Goal: Transaction & Acquisition: Book appointment/travel/reservation

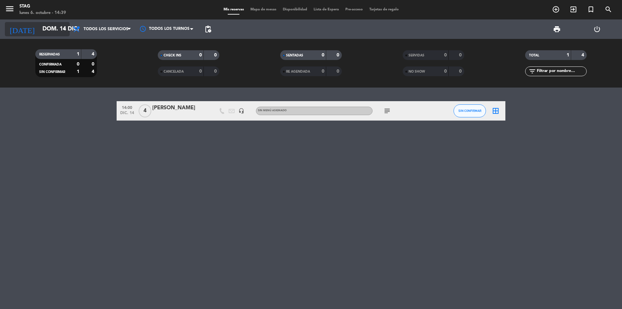
click at [42, 25] on input "dom. 14 dic." at bounding box center [76, 29] width 75 height 13
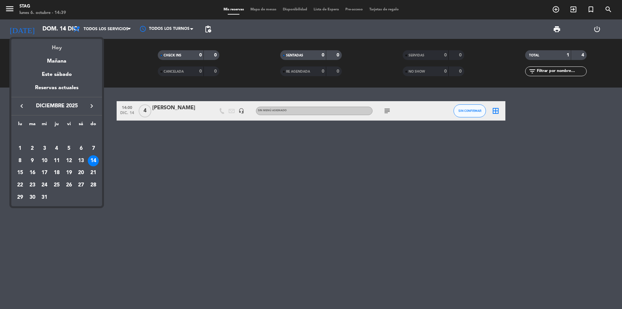
click at [56, 46] on div "Hoy" at bounding box center [56, 45] width 91 height 13
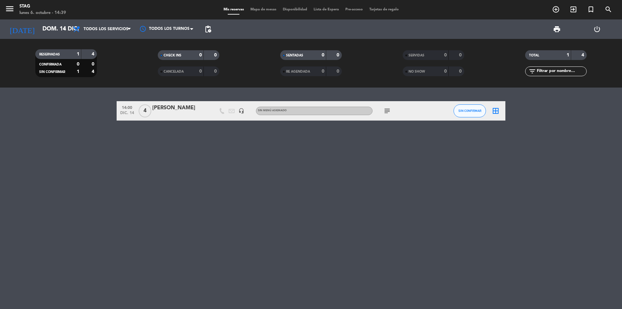
type input "lun. [DATE]"
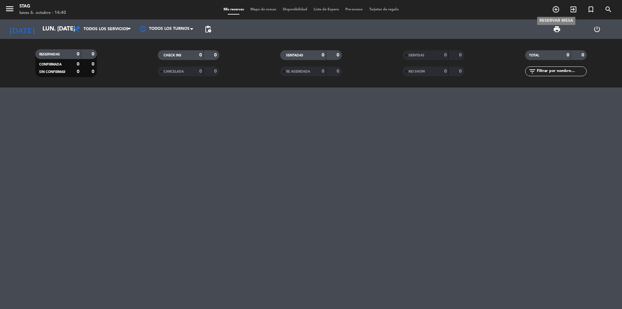
click at [557, 10] on icon "add_circle_outline" at bounding box center [556, 10] width 8 height 8
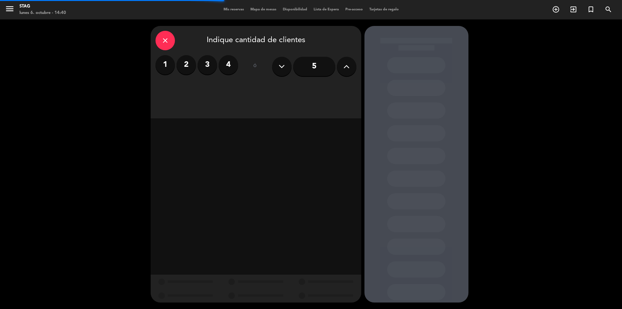
click at [343, 62] on icon at bounding box center [346, 67] width 6 height 10
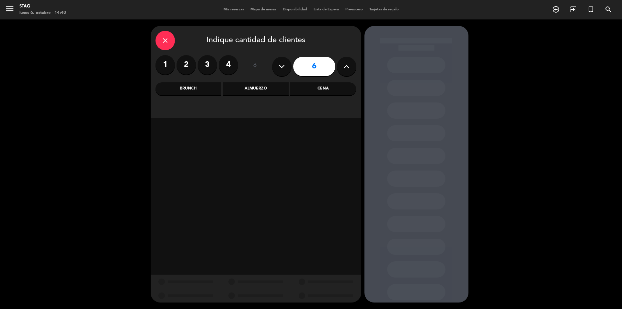
click at [308, 88] on div "Cena" at bounding box center [323, 88] width 66 height 13
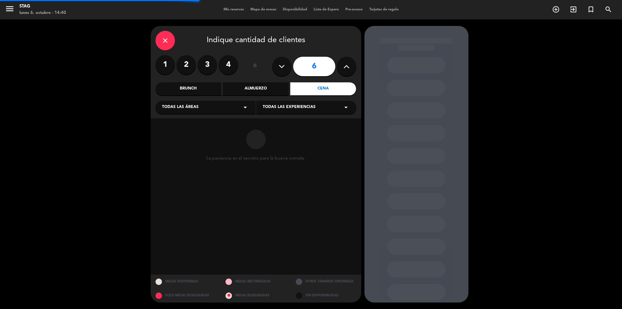
click at [209, 110] on div "Todas las áreas arrow_drop_down" at bounding box center [205, 107] width 100 height 13
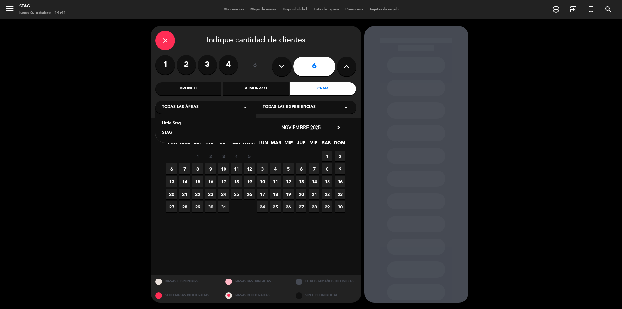
click at [171, 131] on div "STAG" at bounding box center [205, 133] width 87 height 6
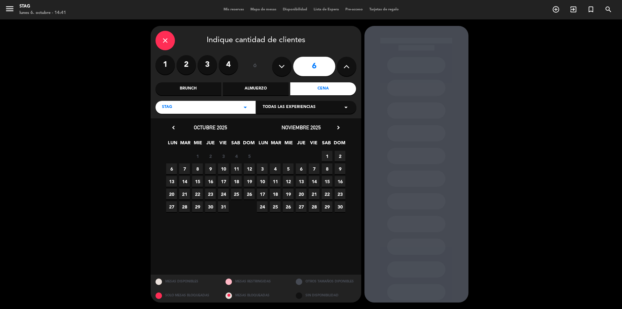
click at [174, 169] on span "6" at bounding box center [171, 168] width 11 height 11
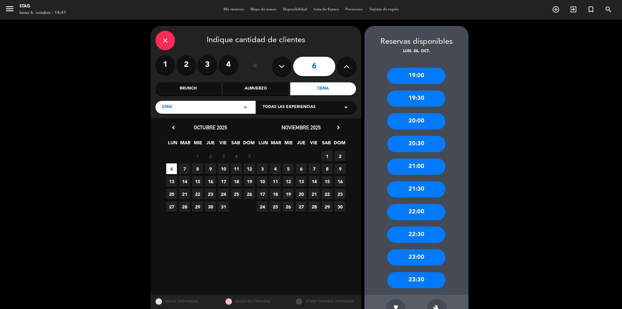
click at [429, 232] on div "22:30" at bounding box center [416, 234] width 58 height 16
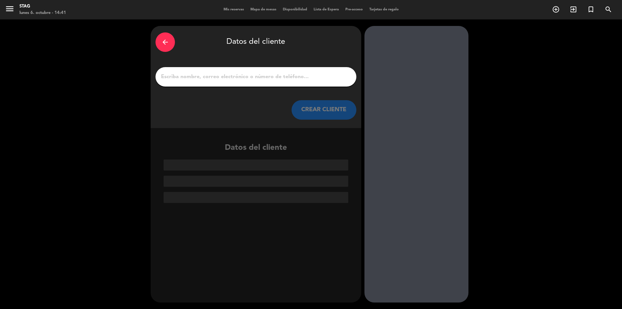
click at [248, 75] on input "1" at bounding box center [255, 76] width 191 height 9
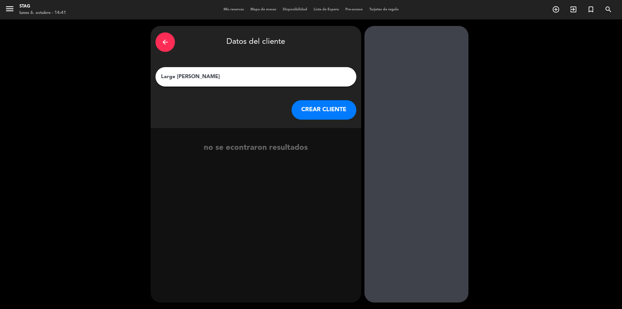
type input "Large [PERSON_NAME]"
click at [328, 108] on button "CREAR CLIENTE" at bounding box center [324, 109] width 65 height 19
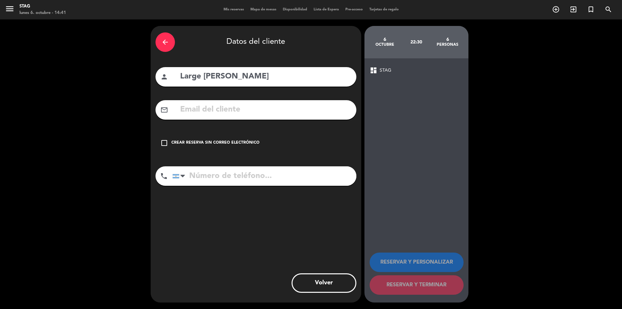
click at [259, 172] on input "tel" at bounding box center [264, 175] width 184 height 19
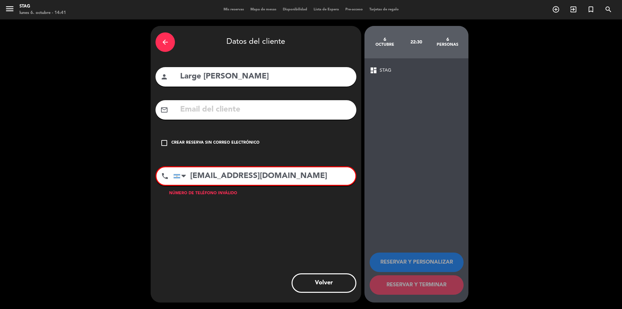
type input "[EMAIL_ADDRESS][DOMAIN_NAME]"
click at [235, 113] on input "text" at bounding box center [265, 109] width 172 height 13
click at [243, 174] on input "[EMAIL_ADDRESS][DOMAIN_NAME]" at bounding box center [264, 175] width 182 height 17
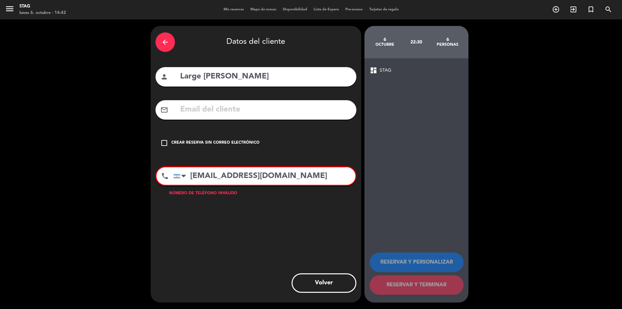
click at [239, 118] on div "mail_outline" at bounding box center [255, 109] width 201 height 19
click at [235, 111] on input "text" at bounding box center [265, 109] width 172 height 13
paste input "249-3320384"
drag, startPoint x: 292, startPoint y: 105, endPoint x: 163, endPoint y: 108, distance: 129.6
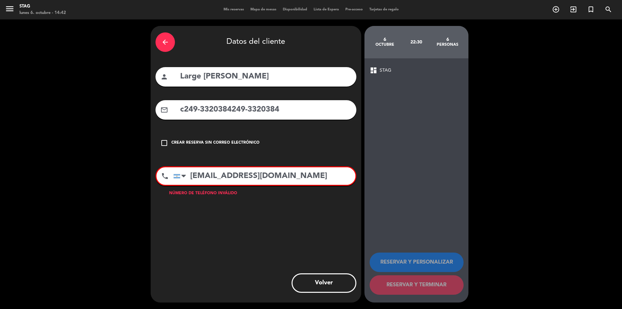
click at [163, 108] on div "mail_outline c249-3320384249-3320384" at bounding box center [255, 109] width 201 height 19
paste input "text"
type input "249-3320384"
drag, startPoint x: 304, startPoint y: 177, endPoint x: 179, endPoint y: 175, distance: 125.0
click at [179, 175] on div "[GEOGRAPHIC_DATA] +1 [GEOGRAPHIC_DATA] +44 [GEOGRAPHIC_DATA] ([GEOGRAPHIC_DATA]…" at bounding box center [264, 175] width 182 height 17
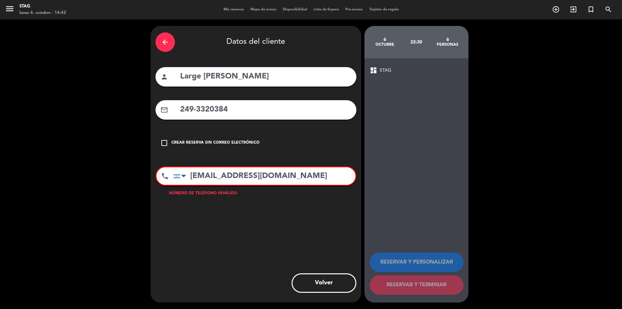
drag, startPoint x: 237, startPoint y: 111, endPoint x: 158, endPoint y: 110, distance: 79.4
click at [158, 110] on div "mail_outline 249-3320384" at bounding box center [255, 109] width 201 height 19
drag, startPoint x: 306, startPoint y: 177, endPoint x: 141, endPoint y: 177, distance: 165.2
click at [141, 177] on div "arrow_back Datos del cliente person Large [PERSON_NAME] mail_outline 249-332038…" at bounding box center [311, 163] width 622 height 289
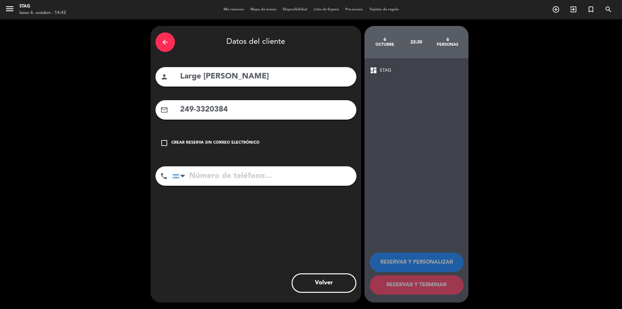
drag, startPoint x: 237, startPoint y: 109, endPoint x: 157, endPoint y: 109, distance: 80.3
click at [157, 109] on div "mail_outline 249-3320384" at bounding box center [255, 109] width 201 height 19
paste input "[EMAIL_ADDRESS][DOMAIN_NAME]"
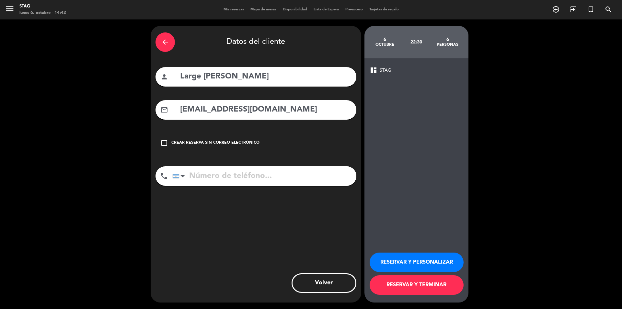
type input "[EMAIL_ADDRESS][DOMAIN_NAME]"
click at [277, 170] on input "tel" at bounding box center [264, 175] width 184 height 19
click at [217, 176] on input "tel" at bounding box center [264, 175] width 184 height 19
paste input "[PHONE_NUMBER]"
type input "[PHONE_NUMBER]"
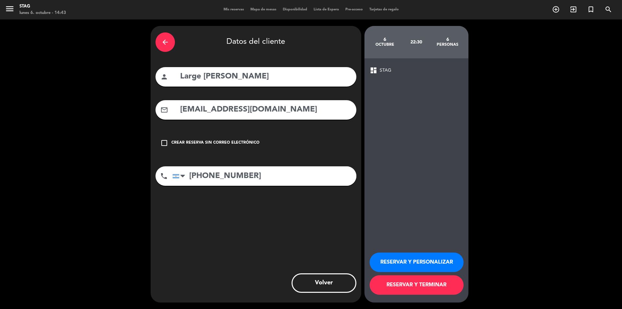
click at [313, 179] on input "[PHONE_NUMBER]" at bounding box center [264, 175] width 184 height 19
click at [411, 264] on button "RESERVAR Y PERSONALIZAR" at bounding box center [417, 261] width 94 height 19
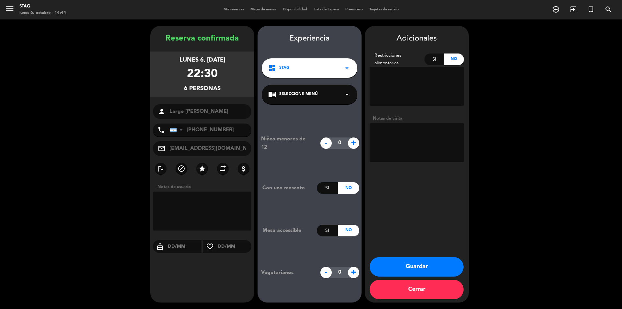
click at [401, 143] on textarea at bounding box center [417, 142] width 94 height 39
click at [422, 264] on button "Guardar" at bounding box center [417, 266] width 94 height 19
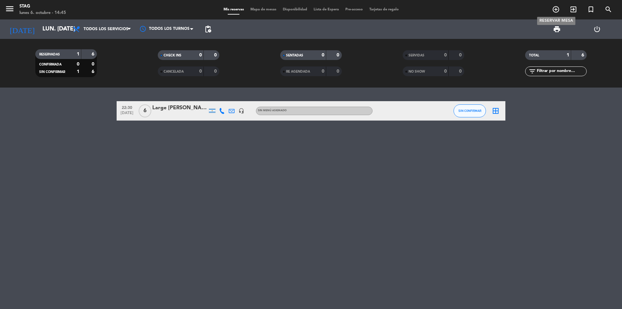
click at [553, 10] on icon "add_circle_outline" at bounding box center [556, 10] width 8 height 8
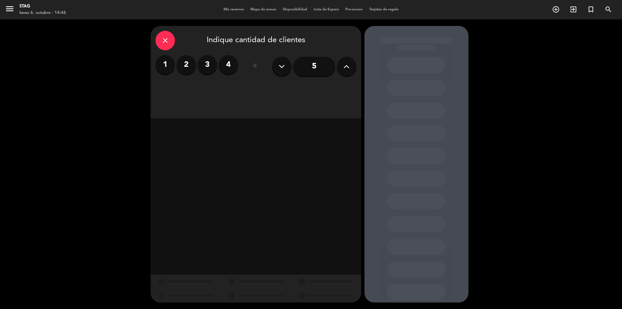
click at [182, 62] on label "2" at bounding box center [186, 64] width 19 height 19
click at [308, 89] on div "Cena" at bounding box center [323, 88] width 66 height 13
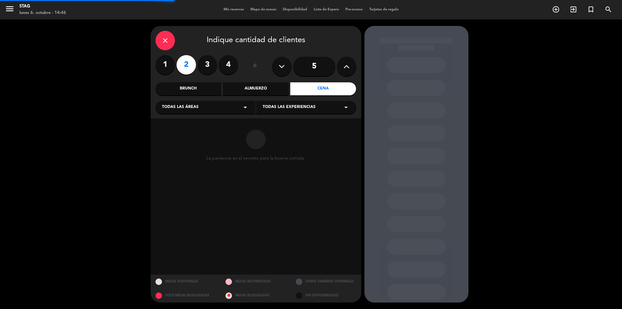
click at [226, 102] on div "Todas las áreas arrow_drop_down" at bounding box center [205, 107] width 100 height 13
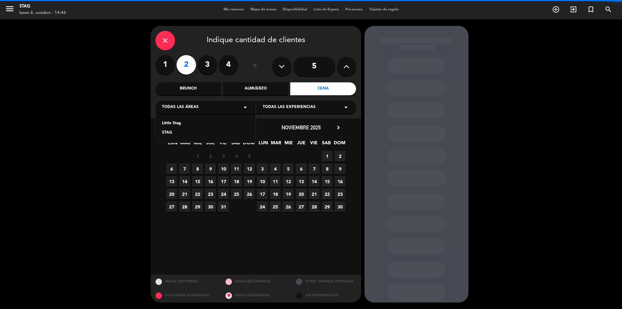
click at [195, 132] on div "STAG" at bounding box center [205, 133] width 87 height 6
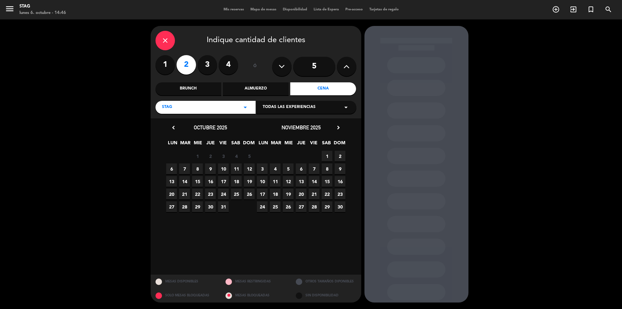
click at [209, 182] on span "16" at bounding box center [210, 181] width 11 height 11
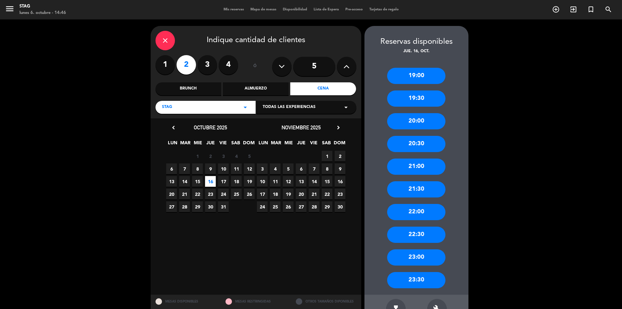
click at [421, 124] on div "20:00" at bounding box center [416, 121] width 58 height 16
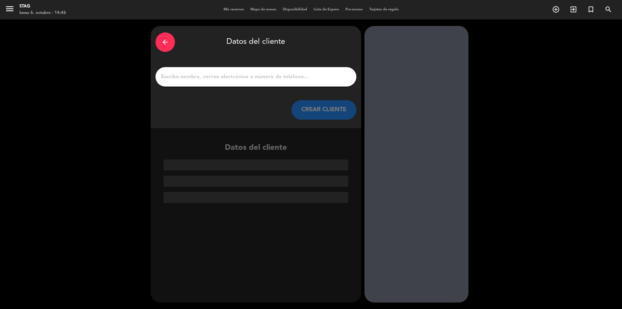
click at [216, 76] on input "1" at bounding box center [255, 76] width 191 height 9
click at [236, 79] on input "1" at bounding box center [255, 76] width 191 height 9
click at [356, 78] on div at bounding box center [255, 76] width 201 height 19
click at [296, 78] on input "1" at bounding box center [255, 76] width 191 height 9
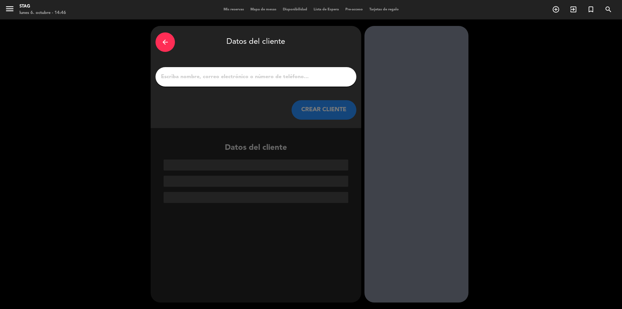
click at [296, 78] on input "1" at bounding box center [255, 76] width 191 height 9
paste input "[PERSON_NAME] [PERSON_NAME] [PERSON_NAME]"
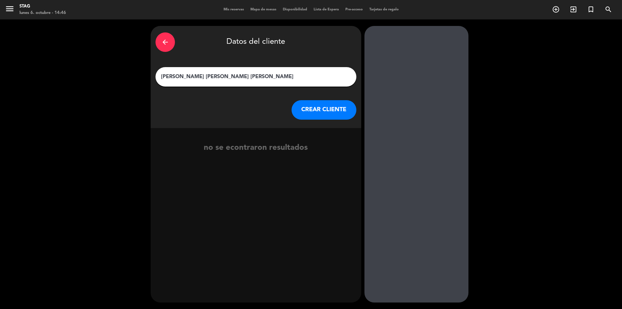
type input "[PERSON_NAME] [PERSON_NAME] [PERSON_NAME]"
click at [333, 114] on button "CREAR CLIENTE" at bounding box center [324, 109] width 65 height 19
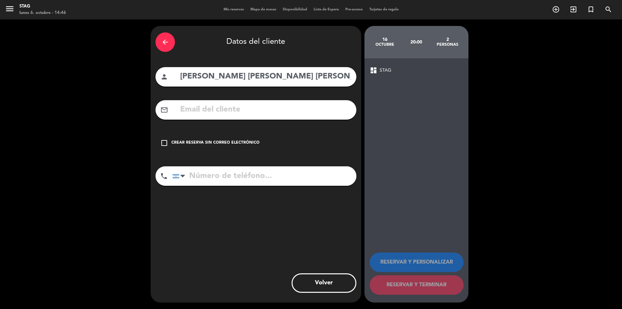
paste input "[PERSON_NAME] [PERSON_NAME] [PERSON_NAME]"
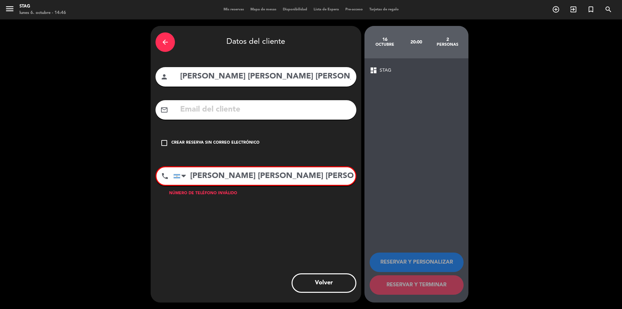
drag, startPoint x: 312, startPoint y: 177, endPoint x: 118, endPoint y: 177, distance: 194.3
click at [118, 177] on div "arrow_back Datos del cliente person [PERSON_NAME] [PERSON_NAME] [PERSON_NAME] m…" at bounding box center [311, 163] width 622 height 289
paste input "[PHONE_NUMBER]"
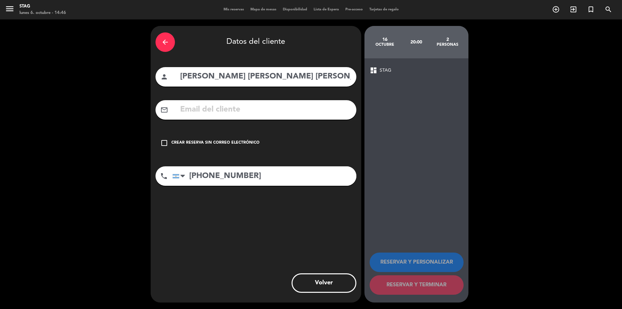
type input "[PHONE_NUMBER]"
click at [225, 143] on div "Crear reserva sin correo electrónico" at bounding box center [215, 143] width 88 height 6
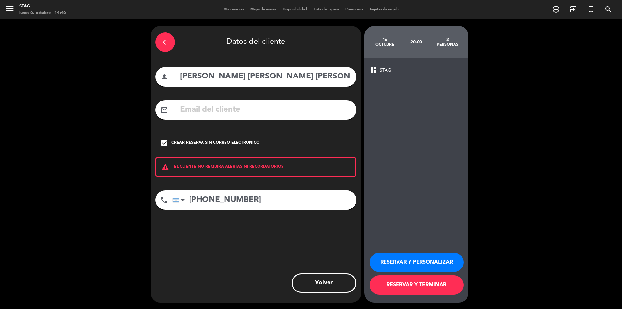
click at [409, 260] on button "RESERVAR Y PERSONALIZAR" at bounding box center [417, 261] width 94 height 19
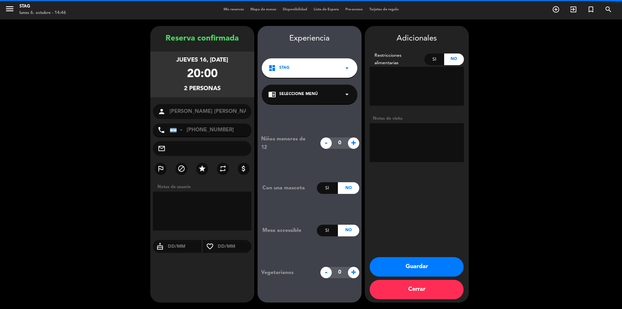
click at [418, 154] on textarea at bounding box center [417, 142] width 94 height 39
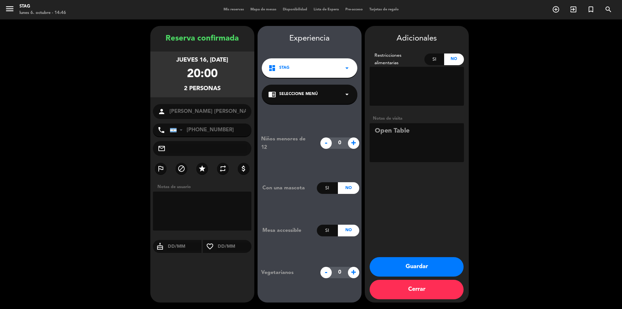
type textarea "Open Table"
click at [432, 267] on button "Guardar" at bounding box center [417, 266] width 94 height 19
